Goal: Check status: Check status

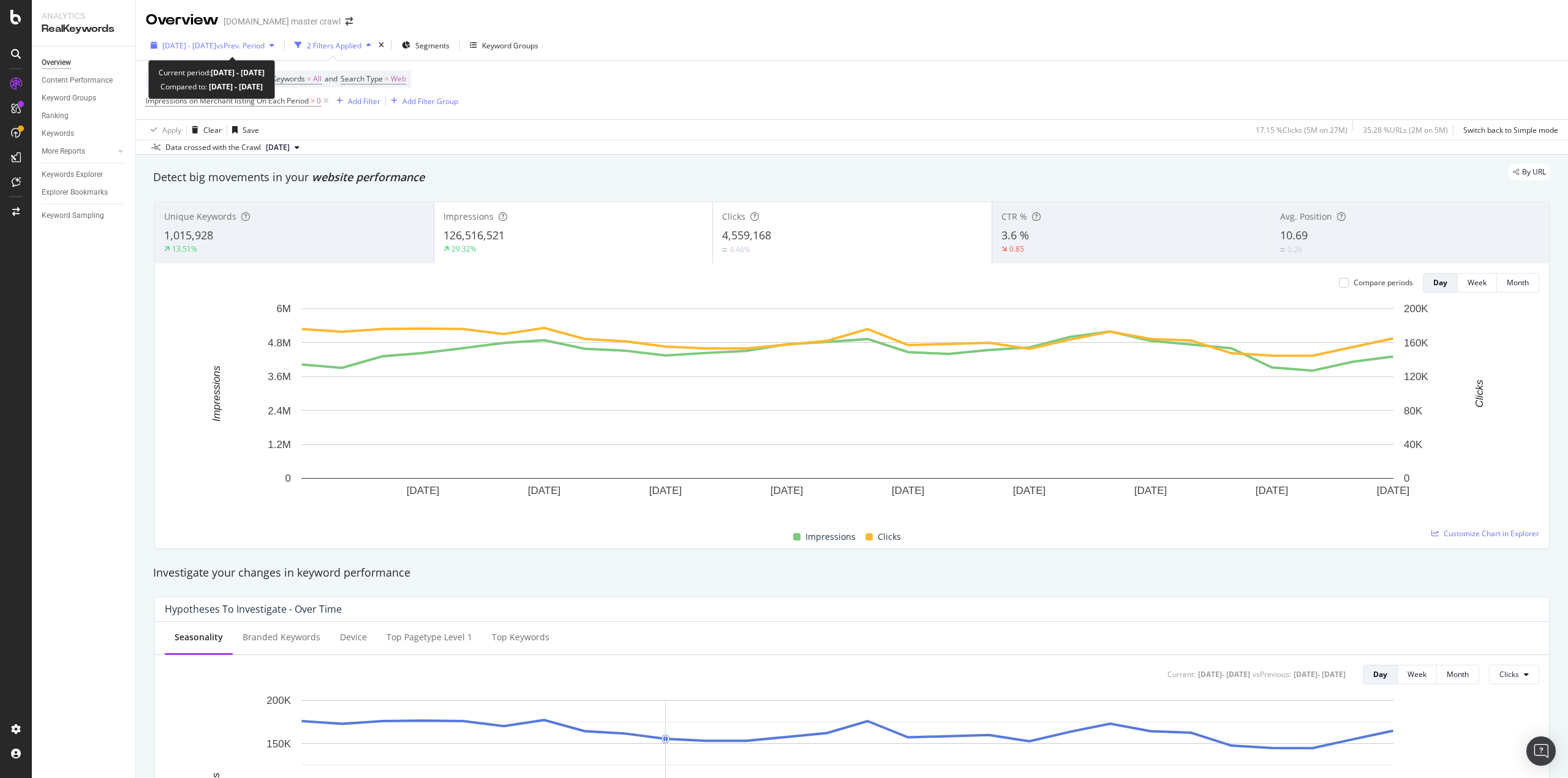
click at [228, 39] on div "2025 Aug. 18th - Sep. 14th vs Prev. Period" at bounding box center [213, 45] width 134 height 18
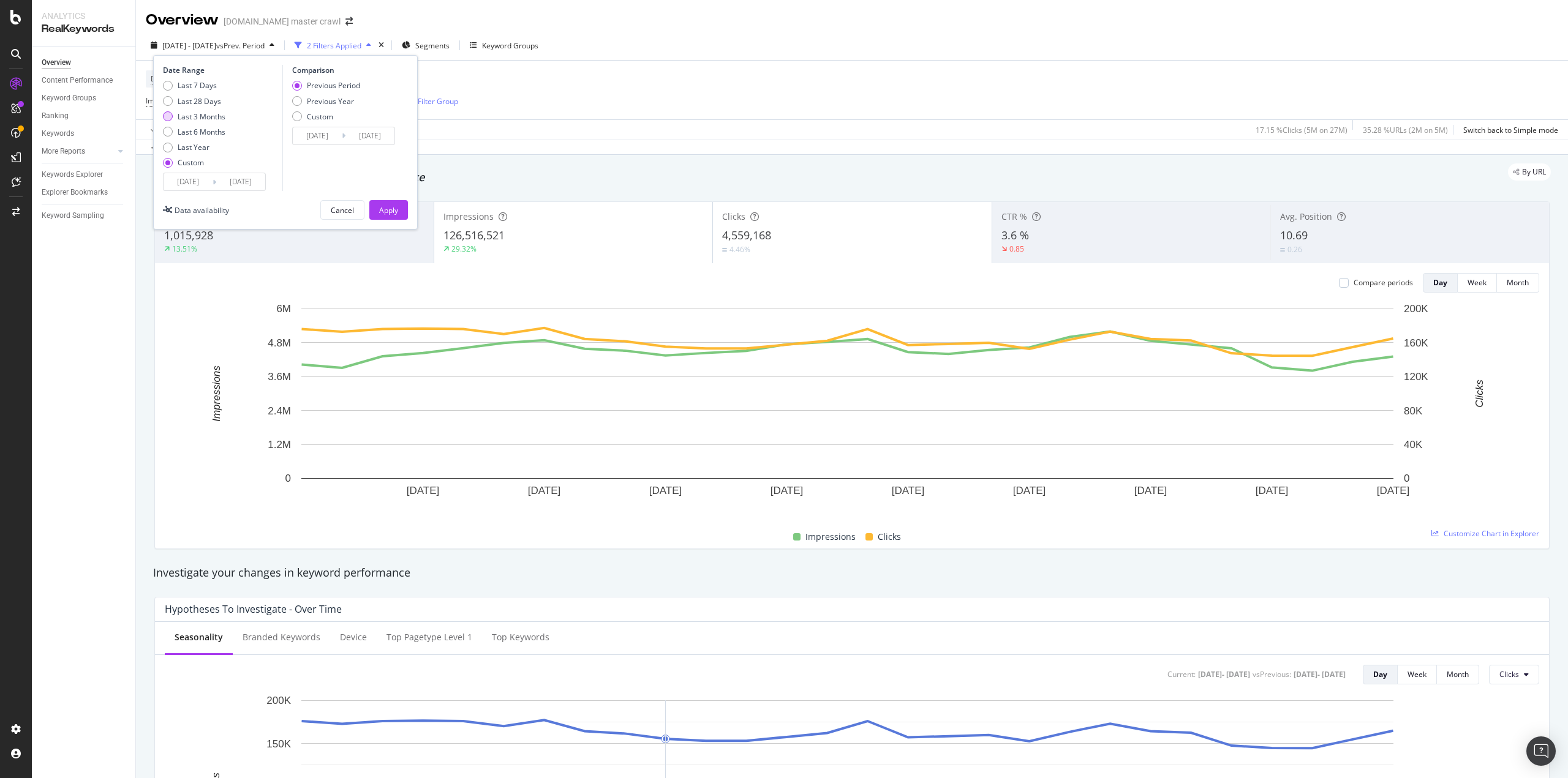
click at [201, 119] on div "Last 3 Months" at bounding box center [201, 117] width 47 height 11
type input "2025/06/16"
type input "2025/09/15"
type input "2025/03/16"
type input "2025/06/15"
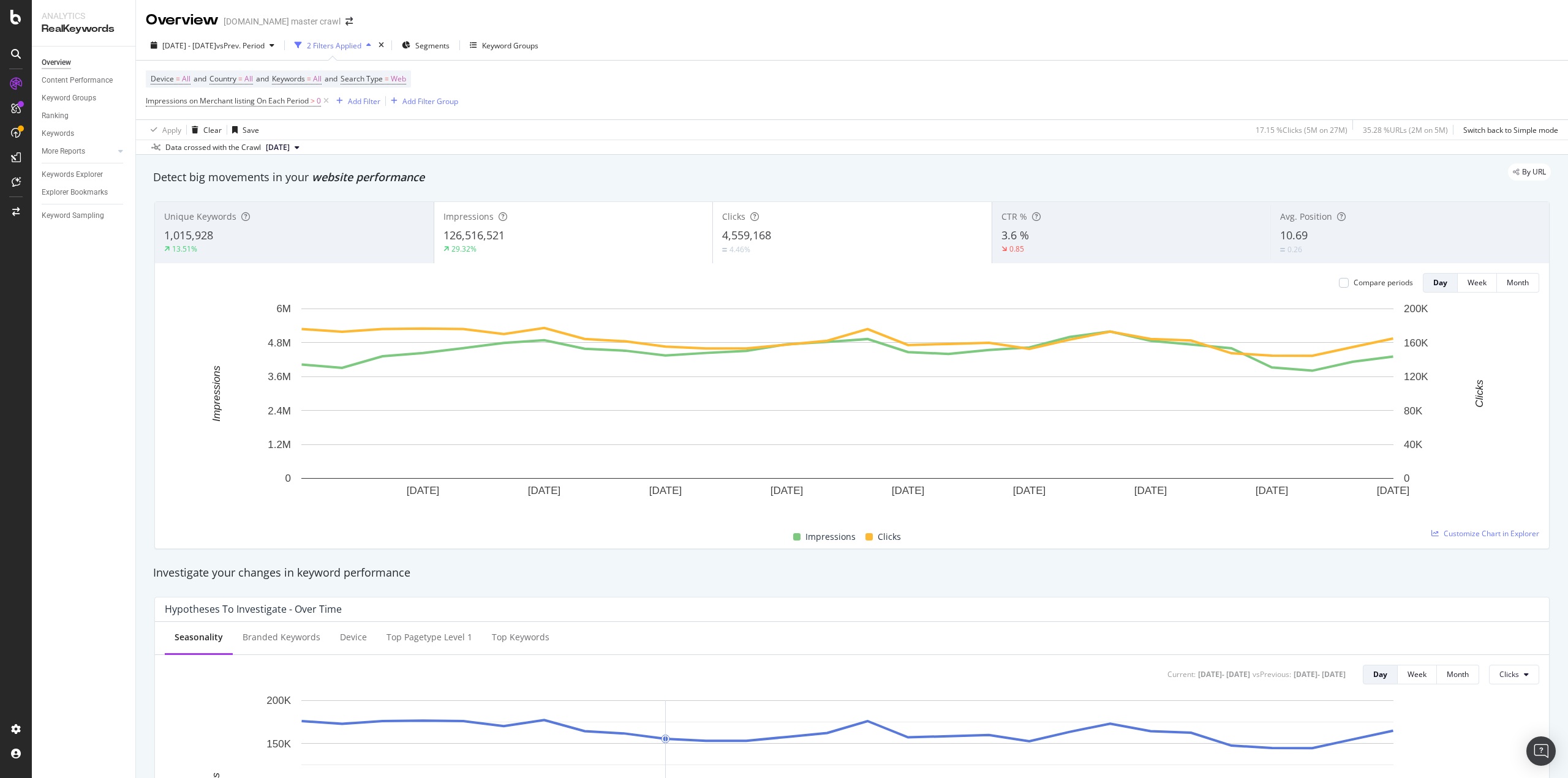
click at [151, 353] on div "Unique Keywords 1,015,928 13.51% Impressions 126,516,521 29.32% Clicks 4,559,16…" at bounding box center [851, 375] width 1410 height 367
click at [327, 105] on icon at bounding box center [326, 101] width 11 height 12
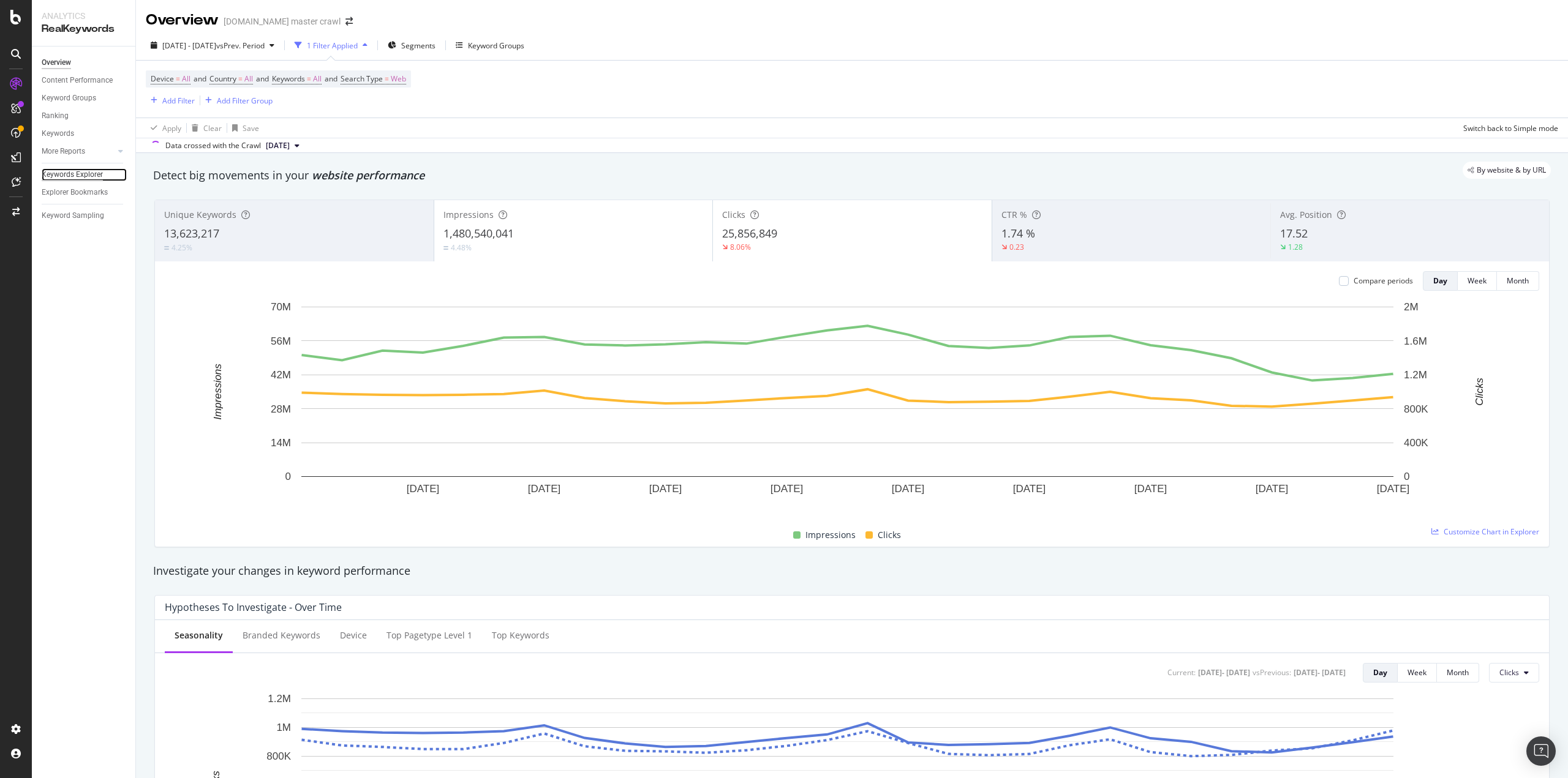
click at [102, 169] on div "Keywords Explorer" at bounding box center [72, 175] width 61 height 13
